Goal: Information Seeking & Learning: Find specific fact

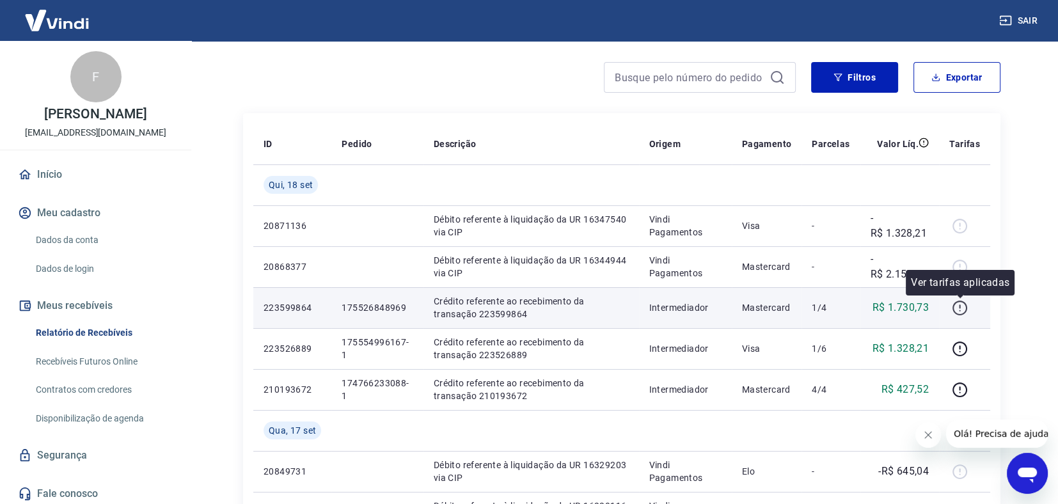
scroll to position [127, 0]
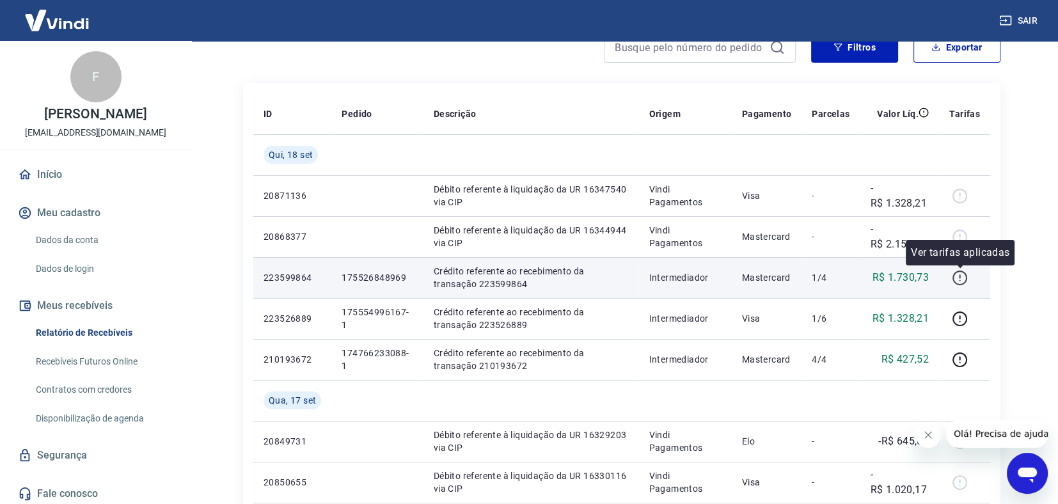
click at [958, 274] on icon "button" at bounding box center [960, 278] width 16 height 16
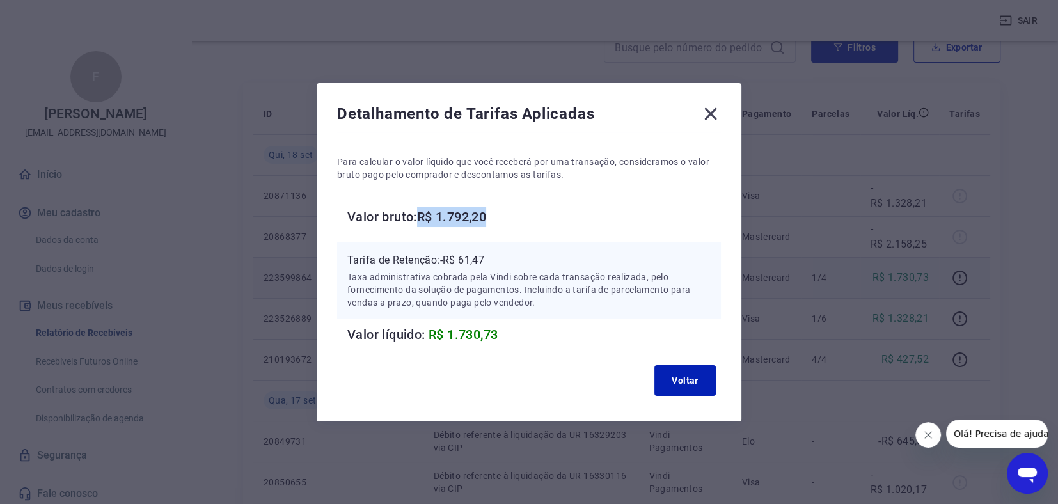
drag, startPoint x: 430, startPoint y: 212, endPoint x: 524, endPoint y: 214, distance: 94.1
click at [524, 214] on h6 "Valor bruto: R$ 1.792,20" at bounding box center [534, 217] width 374 height 20
copy h6 "R$ 1.792,20"
drag, startPoint x: 448, startPoint y: 257, endPoint x: 496, endPoint y: 252, distance: 48.8
click at [496, 253] on p "Tarifa de Retenção: -R$ 61,47" at bounding box center [528, 260] width 363 height 15
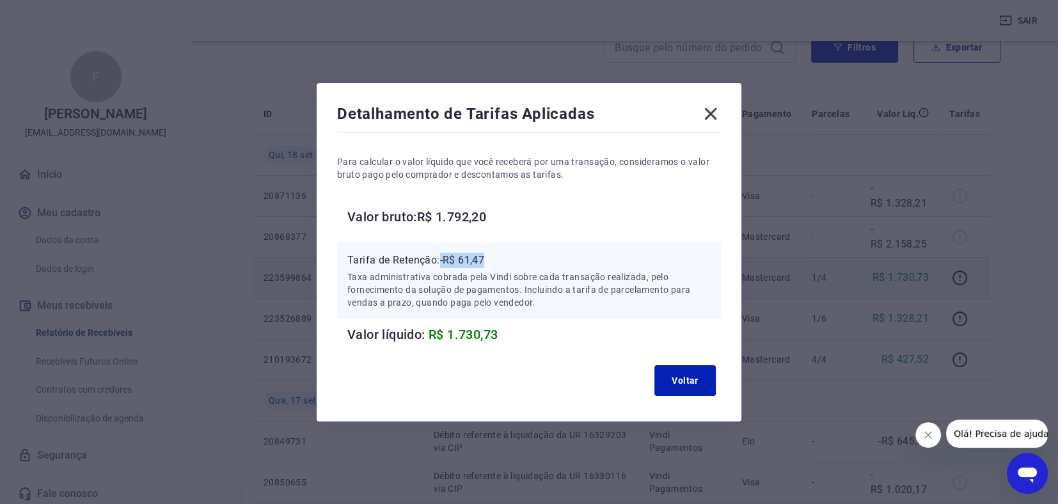
copy p "-R$ 61,47"
click at [683, 381] on button "Voltar" at bounding box center [684, 380] width 61 height 31
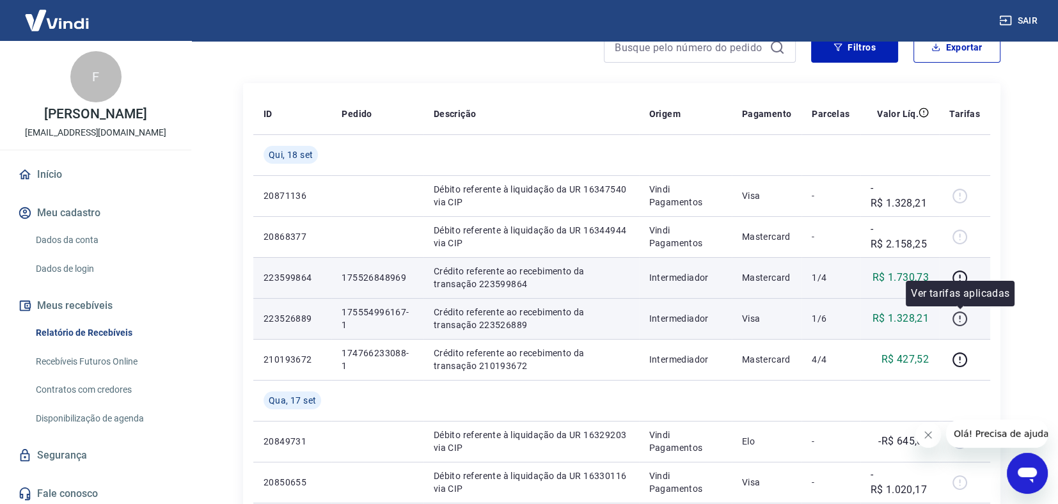
click at [954, 313] on icon "button" at bounding box center [960, 319] width 16 height 16
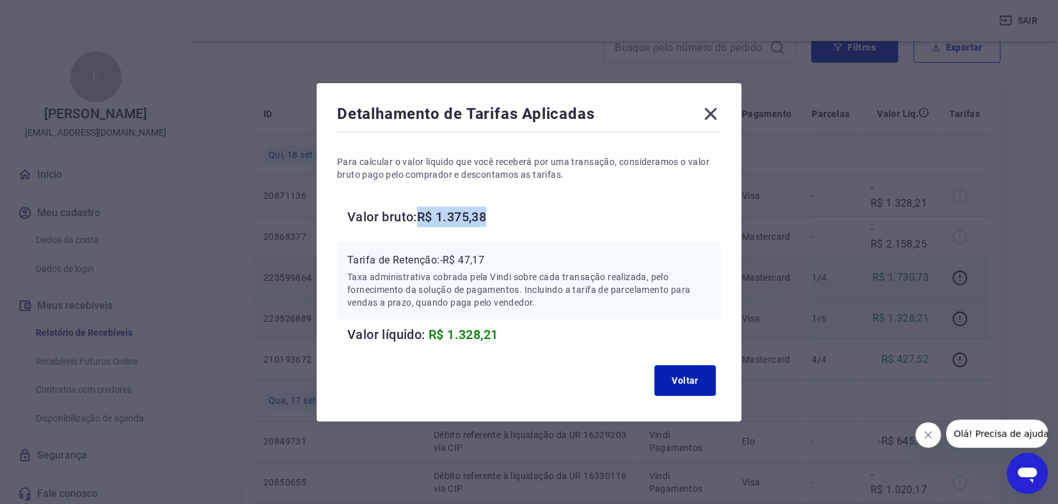
drag, startPoint x: 425, startPoint y: 213, endPoint x: 500, endPoint y: 206, distance: 74.5
click at [499, 207] on h6 "Valor bruto: R$ 1.375,38" at bounding box center [534, 217] width 374 height 20
copy h6 "R$ 1.375,38"
drag, startPoint x: 446, startPoint y: 257, endPoint x: 502, endPoint y: 253, distance: 55.7
click at [502, 253] on p "Tarifa de Retenção: -R$ 47,17" at bounding box center [528, 260] width 363 height 15
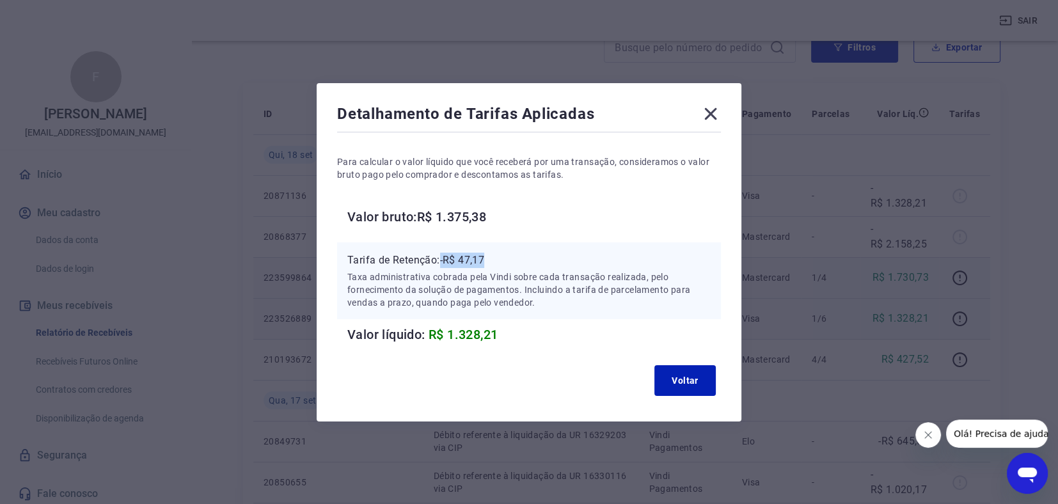
drag, startPoint x: 449, startPoint y: 259, endPoint x: 498, endPoint y: 253, distance: 49.6
click at [498, 253] on p "Tarifa de Retenção: -R$ 47,17" at bounding box center [528, 260] width 363 height 15
copy p "-R$ 47,17"
click at [698, 370] on button "Voltar" at bounding box center [684, 380] width 61 height 31
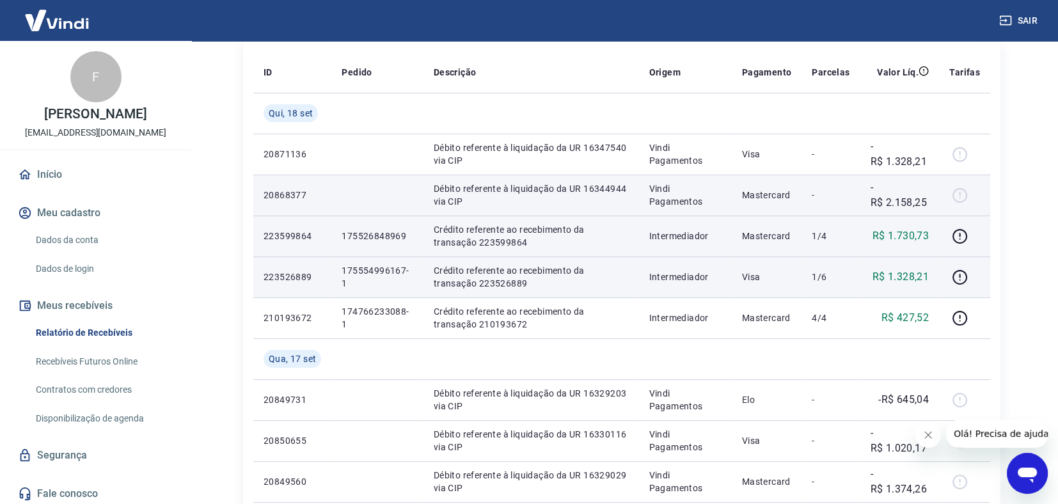
scroll to position [192, 0]
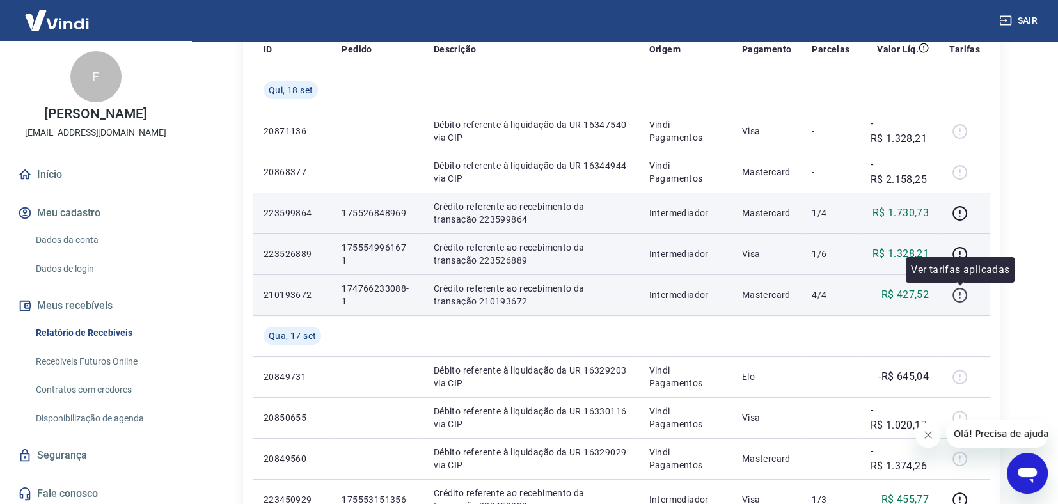
click at [958, 293] on icon "button" at bounding box center [960, 295] width 16 height 16
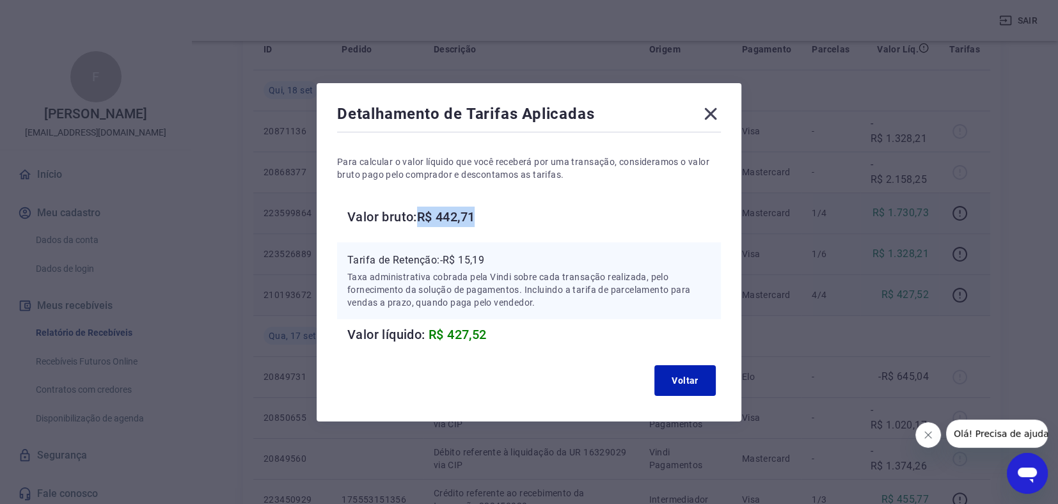
drag, startPoint x: 424, startPoint y: 212, endPoint x: 500, endPoint y: 212, distance: 76.1
click at [500, 212] on h6 "Valor bruto: R$ 442,71" at bounding box center [534, 217] width 374 height 20
copy h6 "R$ 442,71"
drag, startPoint x: 448, startPoint y: 258, endPoint x: 498, endPoint y: 262, distance: 50.0
click at [497, 261] on p "Tarifa de Retenção: -R$ 15,19" at bounding box center [528, 260] width 363 height 15
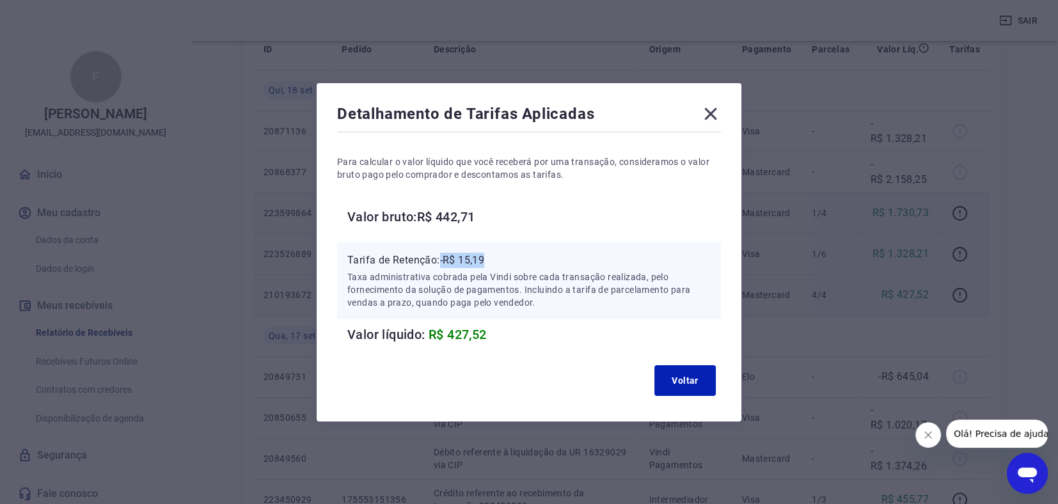
copy p "-R$ 15,19"
drag, startPoint x: 715, startPoint y: 102, endPoint x: 715, endPoint y: 110, distance: 8.3
click at [715, 102] on div "Detalhamento de Tarifas Aplicadas Para calcular o valor líquido que você recebe…" at bounding box center [529, 252] width 425 height 338
drag, startPoint x: 709, startPoint y: 117, endPoint x: 832, endPoint y: 132, distance: 123.7
click at [710, 117] on icon at bounding box center [711, 114] width 20 height 20
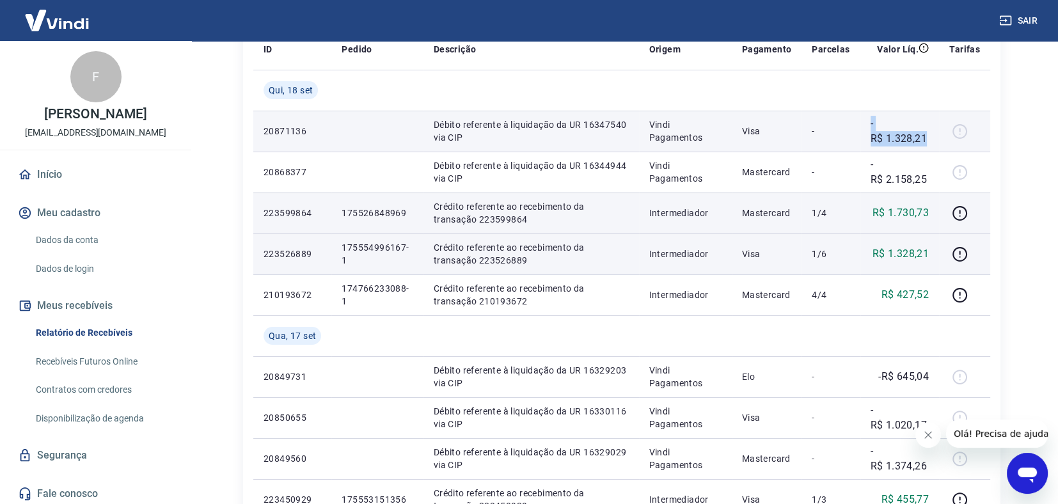
drag, startPoint x: 870, startPoint y: 125, endPoint x: 925, endPoint y: 142, distance: 57.7
click at [924, 141] on p "-R$ 1.328,21" at bounding box center [900, 131] width 59 height 31
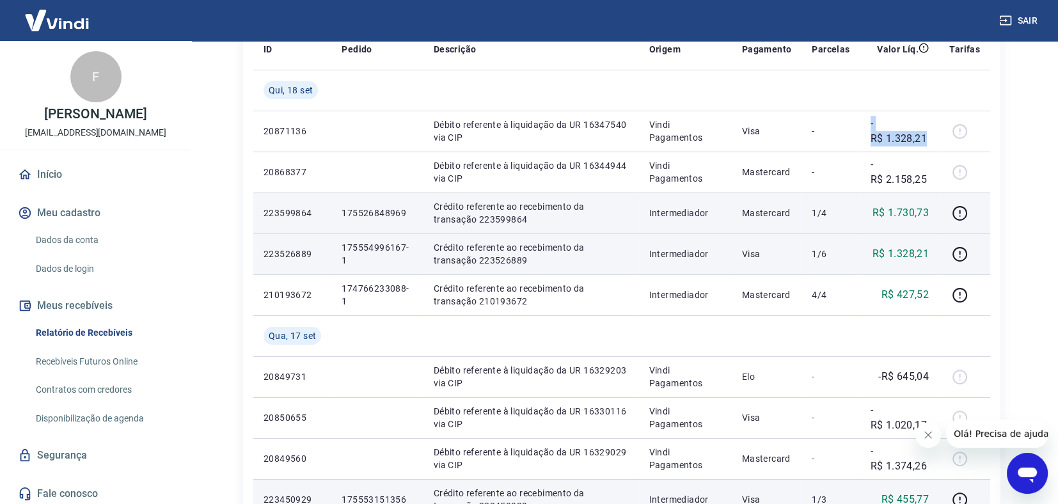
copy p "-R$ 1.328,21"
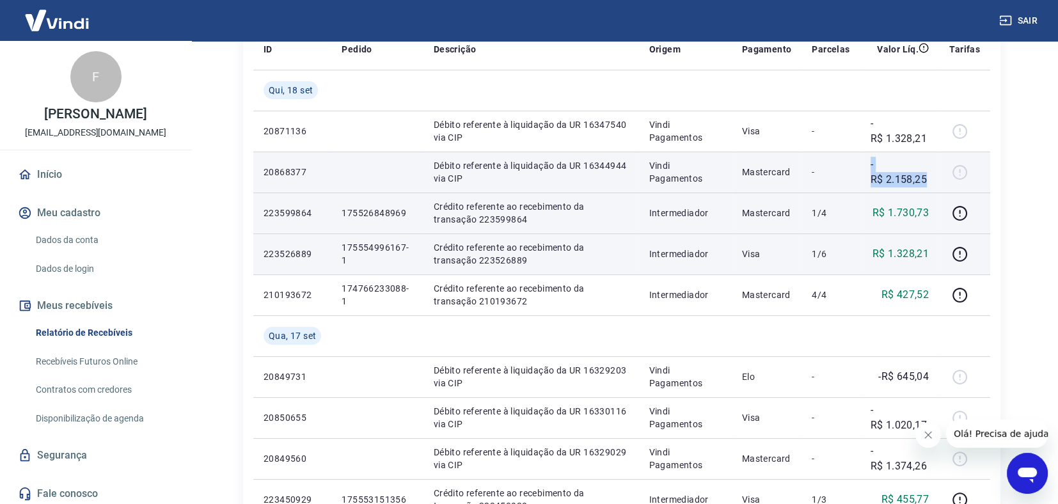
drag, startPoint x: 868, startPoint y: 162, endPoint x: 927, endPoint y: 173, distance: 59.9
click at [927, 173] on td "-R$ 2.158,25" at bounding box center [899, 172] width 79 height 41
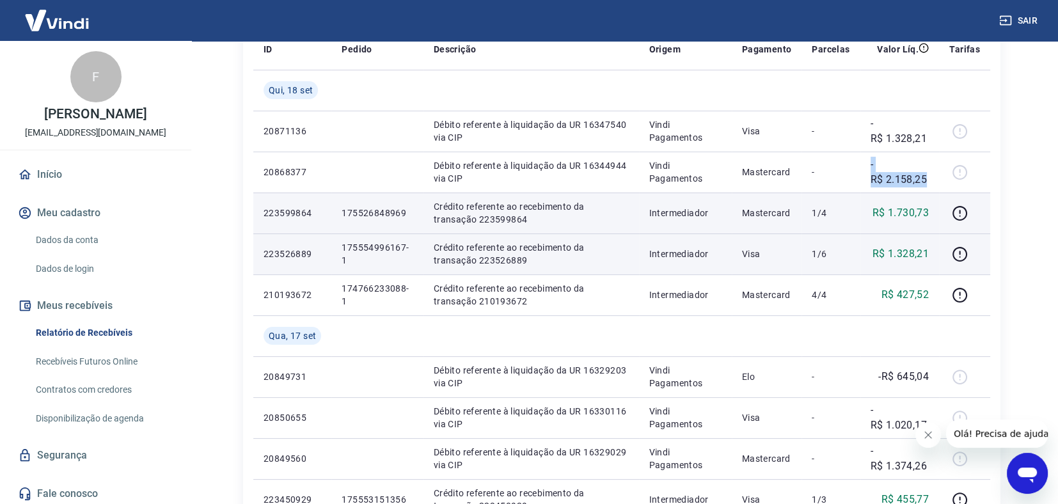
copy p "-R$ 2.158,25"
